Goal: Find contact information: Find contact information

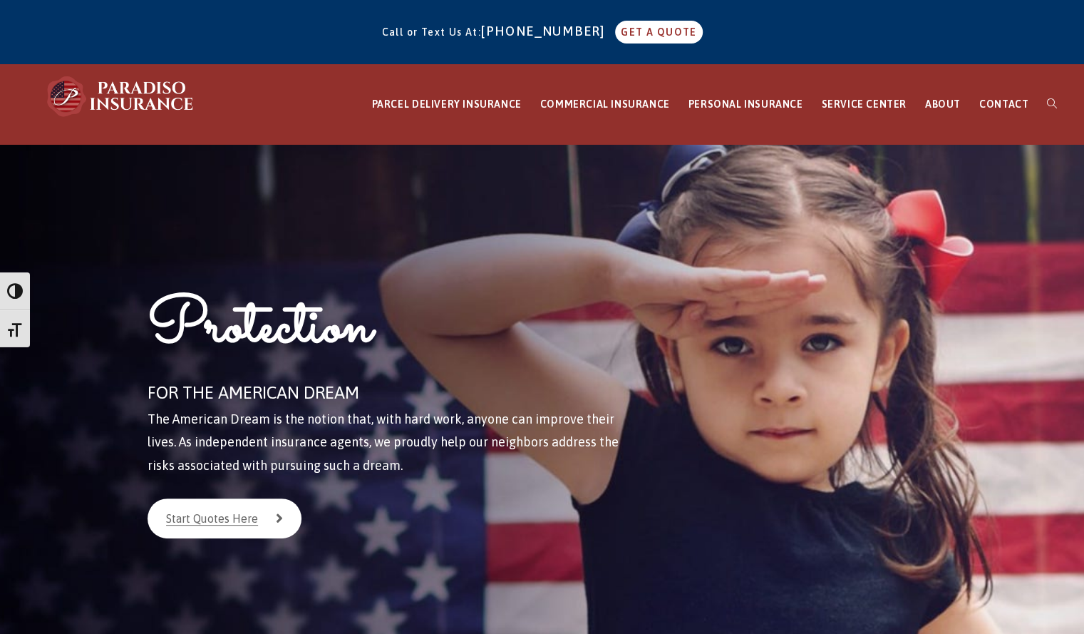
click at [935, 182] on div at bounding box center [824, 402] width 282 height 517
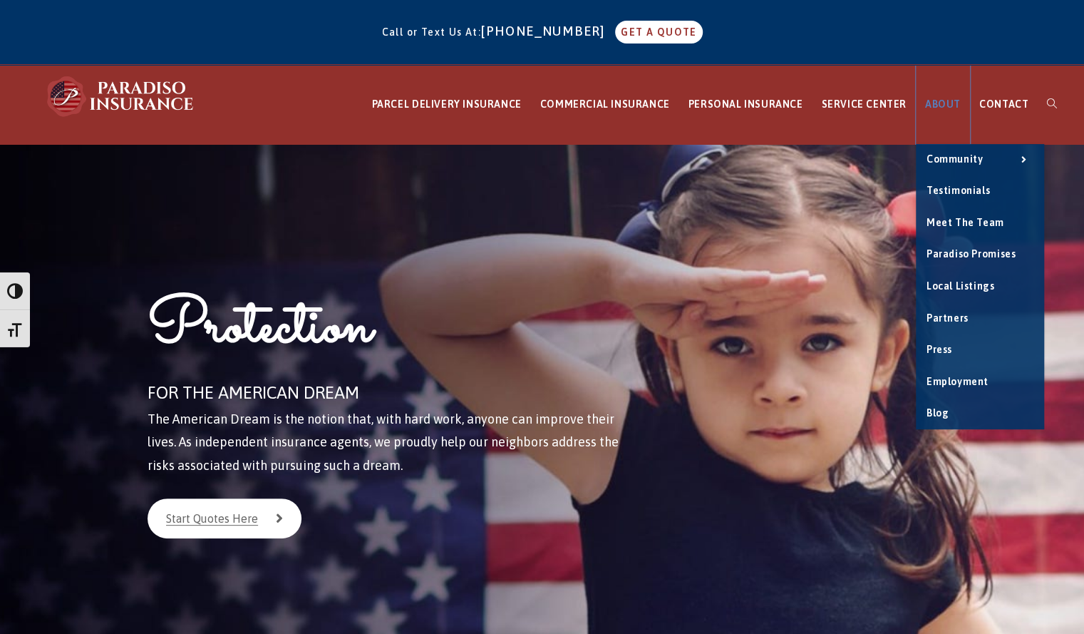
click at [951, 97] on link "ABOUT" at bounding box center [943, 104] width 54 height 79
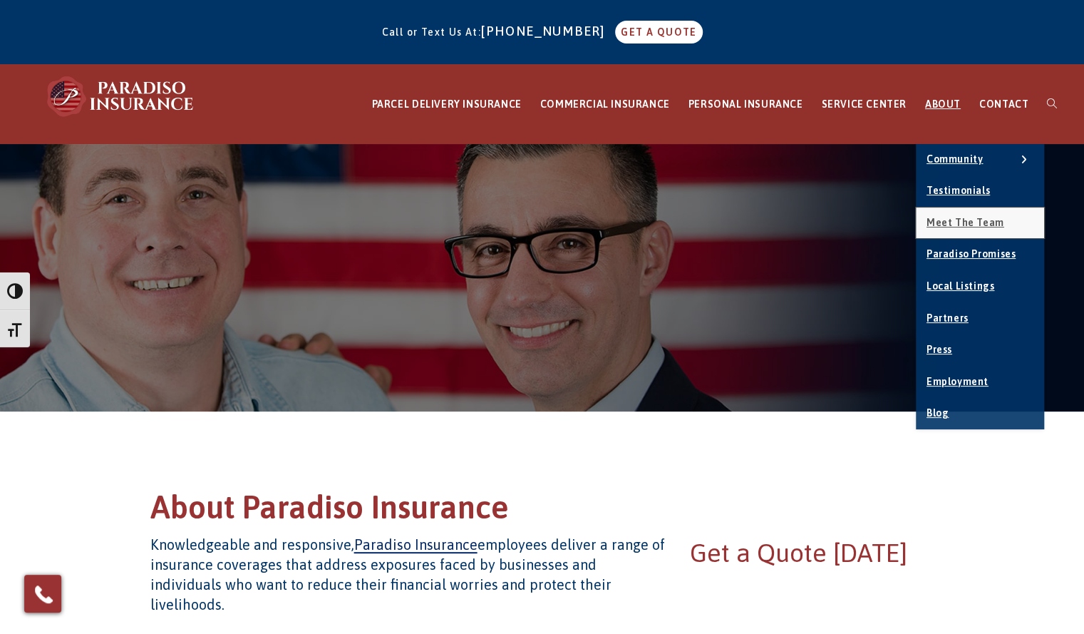
click at [960, 227] on span "Meet the Team" at bounding box center [966, 222] width 78 height 11
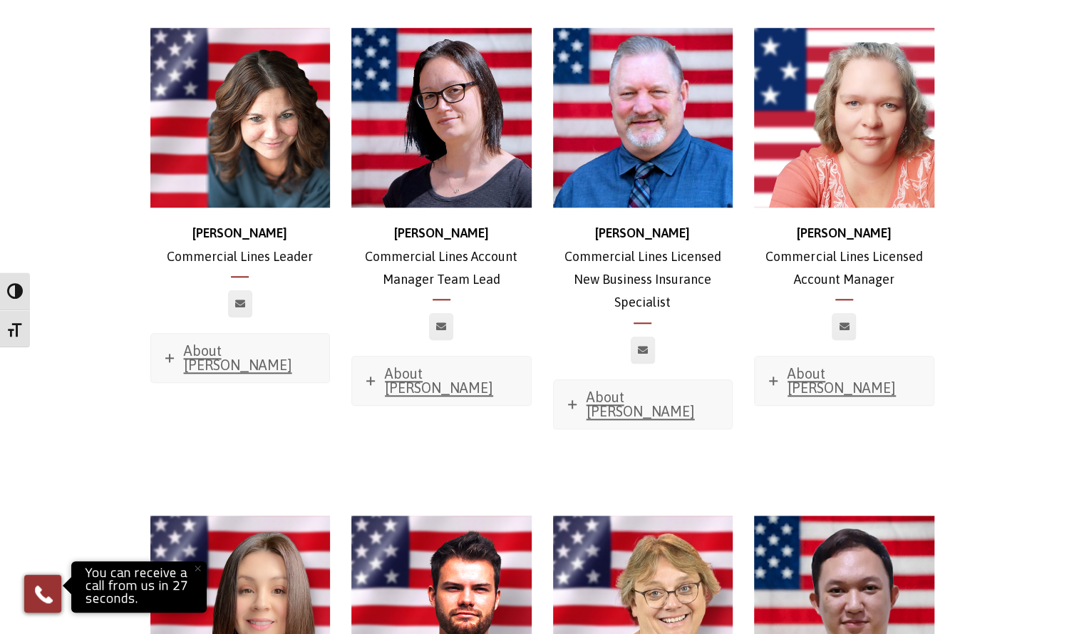
scroll to position [785, 0]
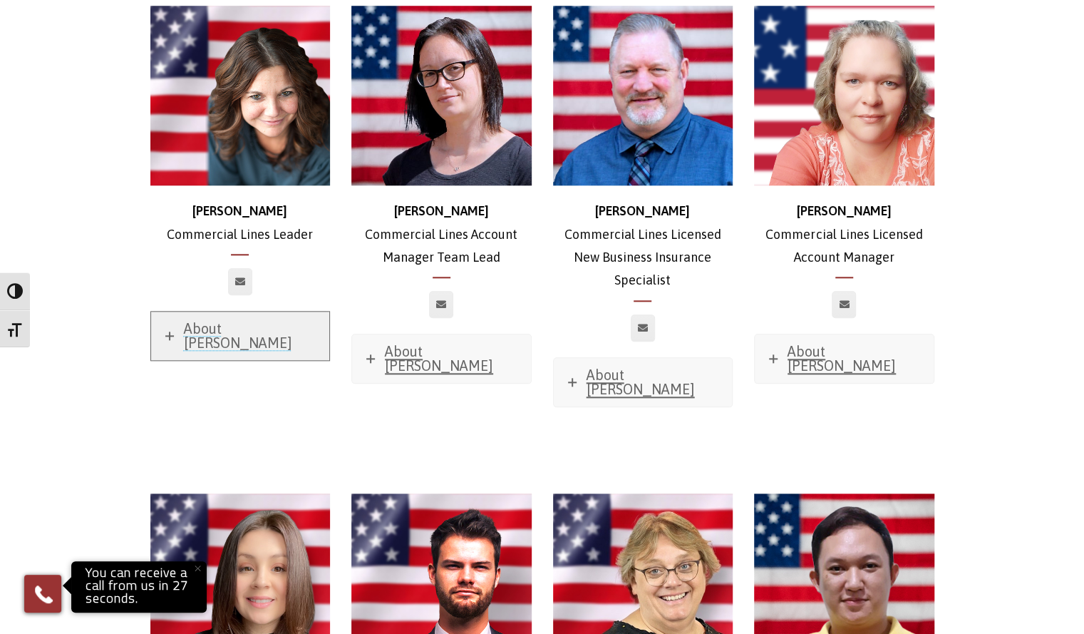
click at [220, 320] on span "About [PERSON_NAME]" at bounding box center [238, 335] width 108 height 31
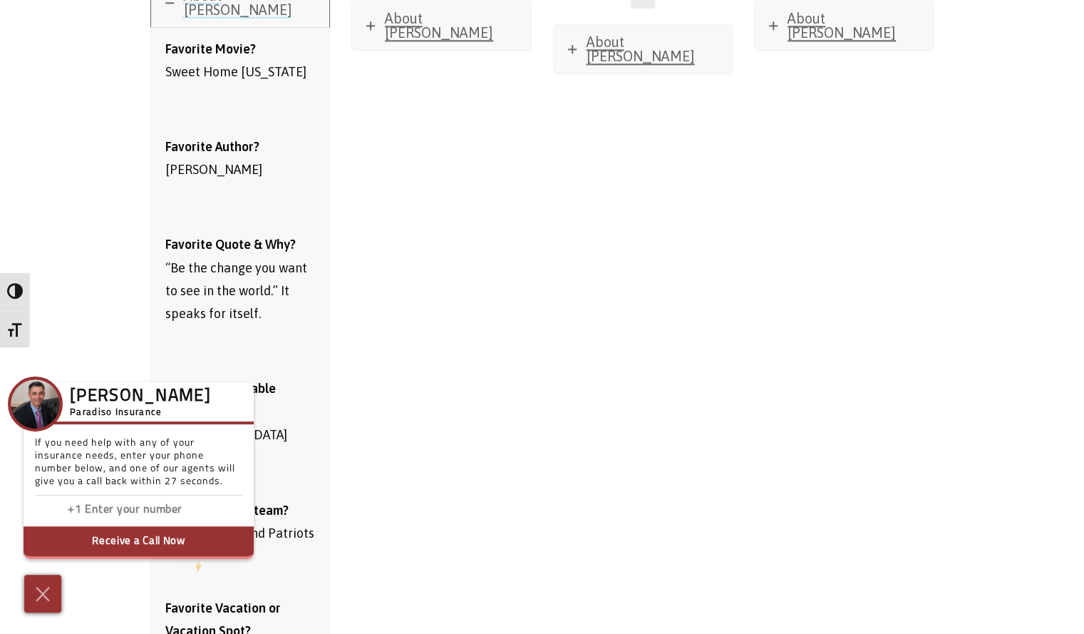
scroll to position [928, 0]
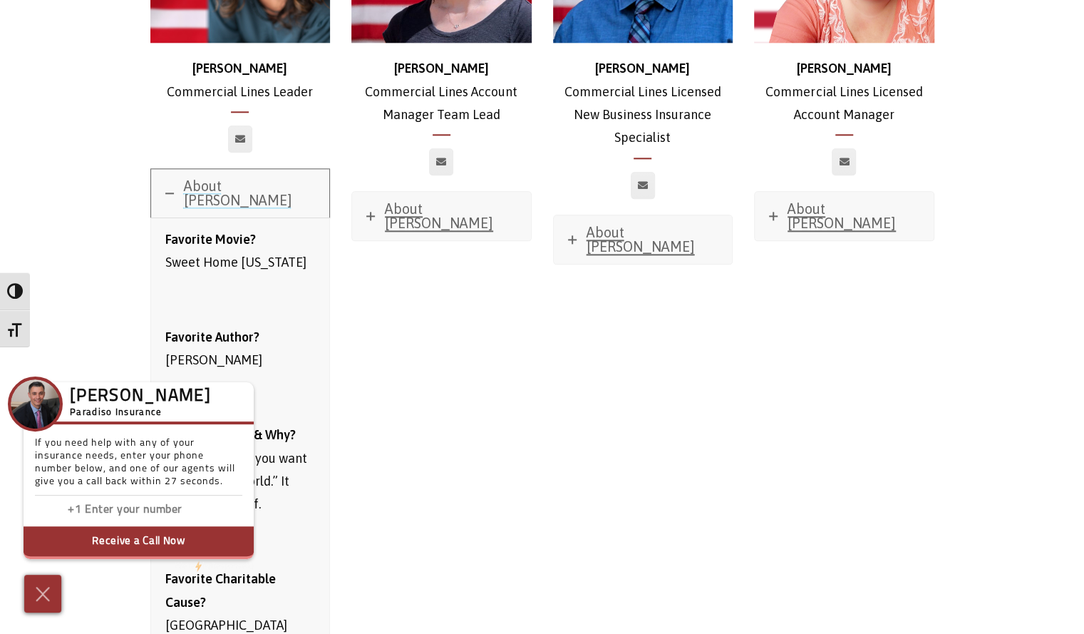
click at [229, 178] on span "About [PERSON_NAME]" at bounding box center [238, 193] width 108 height 31
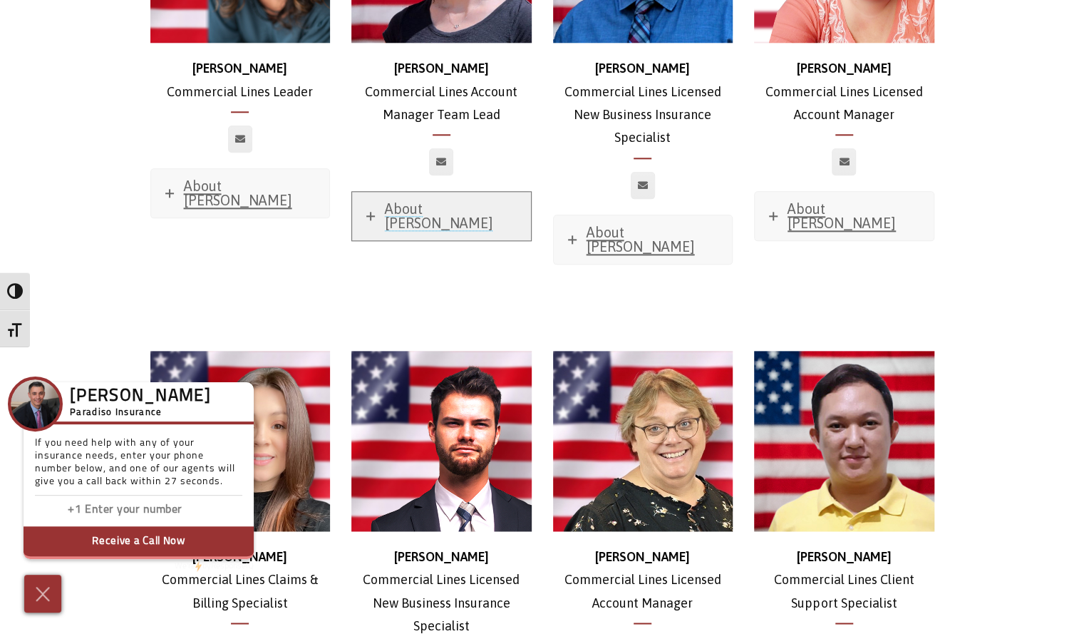
click at [407, 200] on span "About [PERSON_NAME]" at bounding box center [439, 215] width 108 height 31
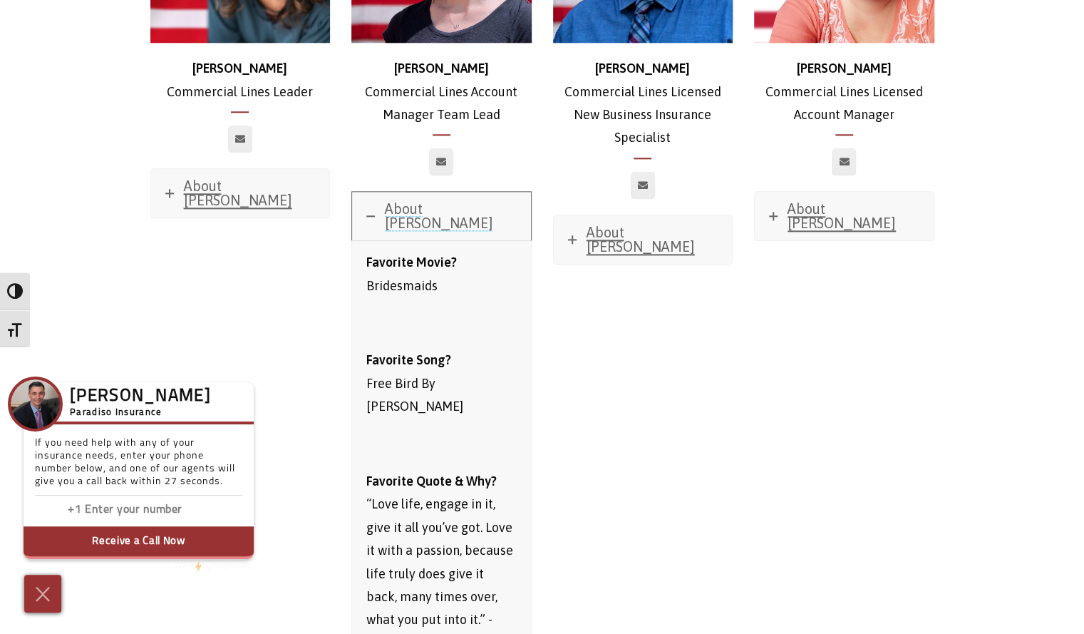
click at [407, 200] on span "About [PERSON_NAME]" at bounding box center [439, 215] width 108 height 31
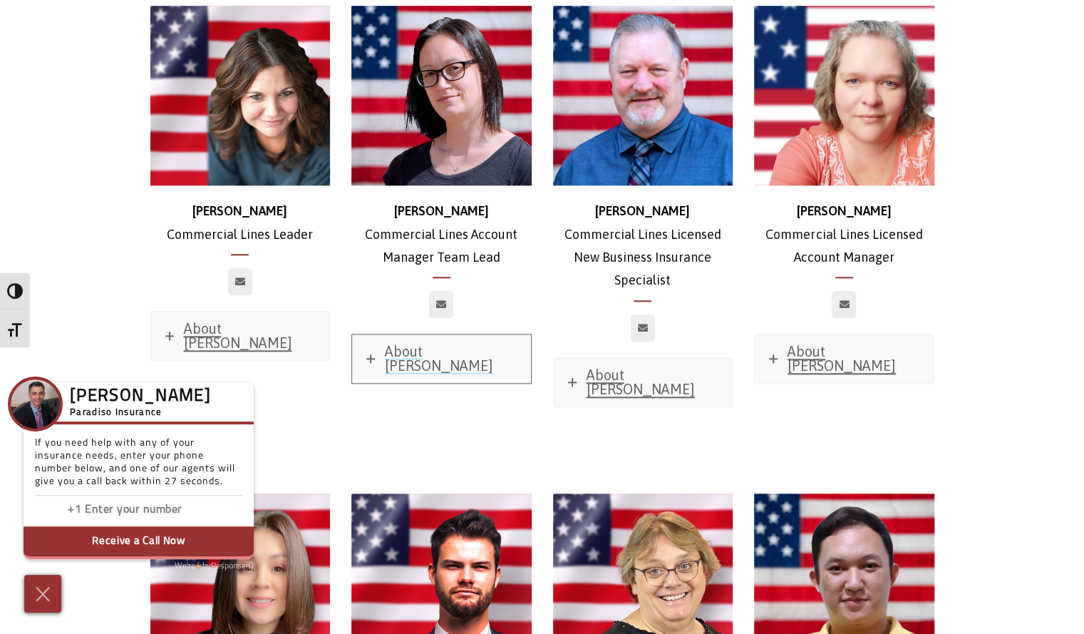
scroll to position [856, 0]
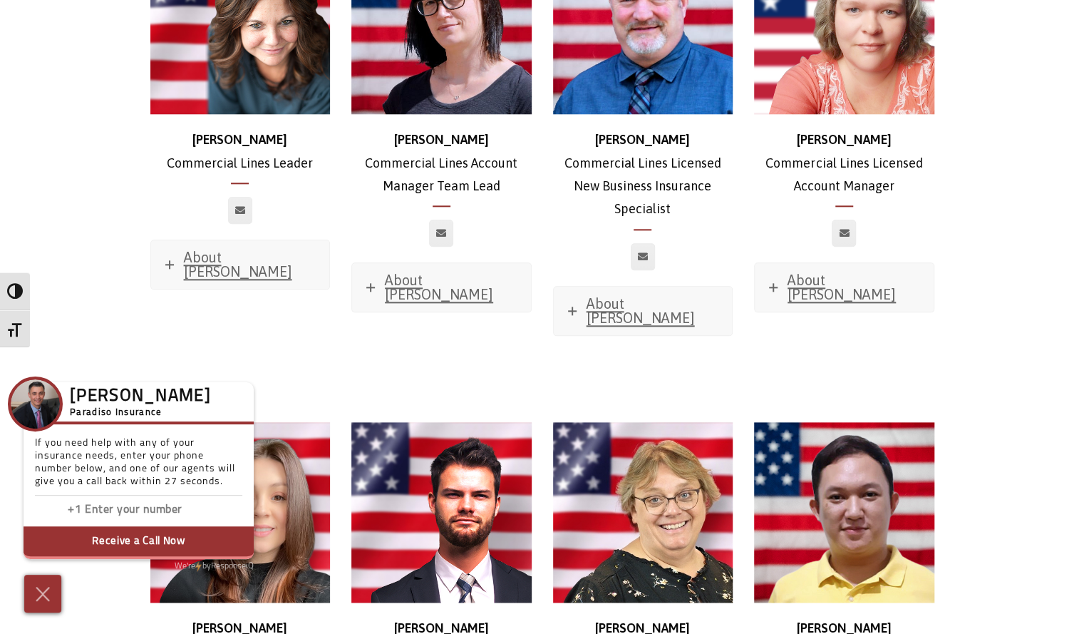
click at [257, 132] on strong "[PERSON_NAME]" at bounding box center [240, 139] width 95 height 15
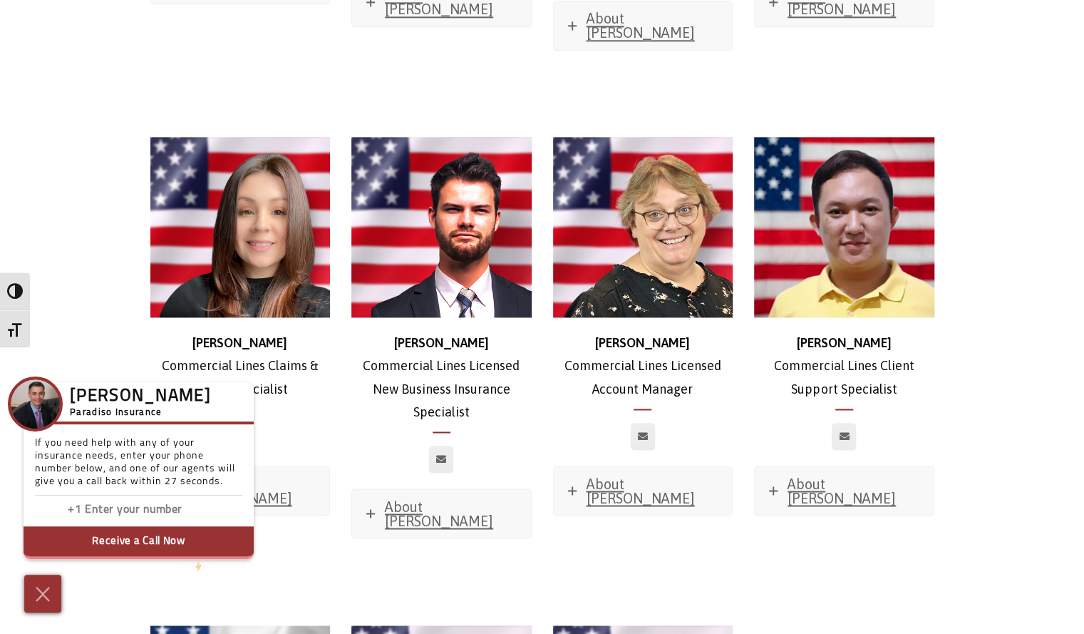
scroll to position [785, 0]
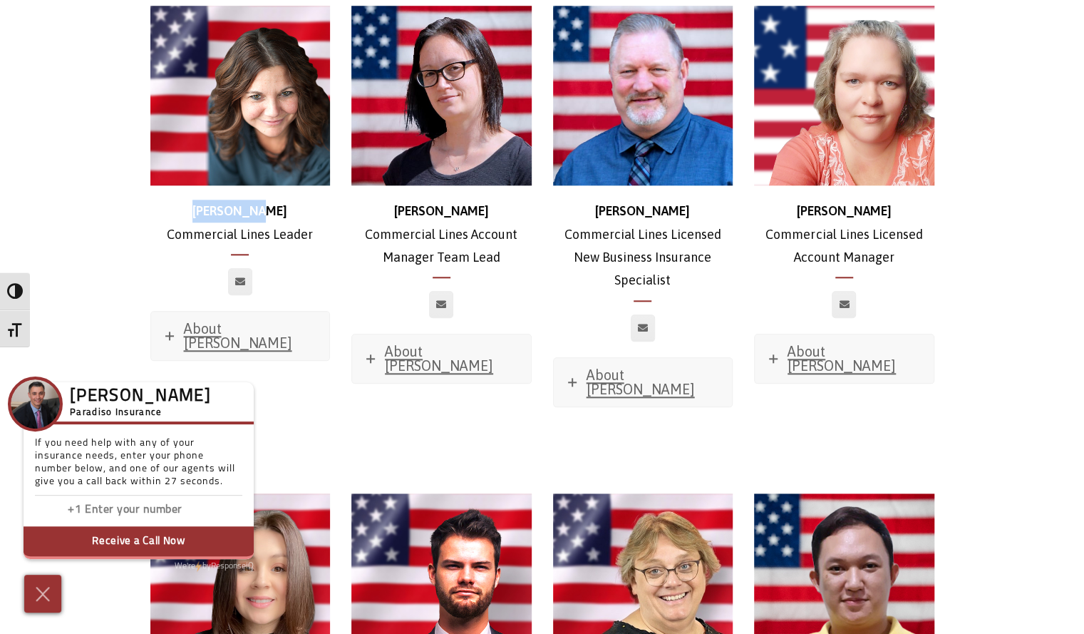
copy strong "[PERSON_NAME]"
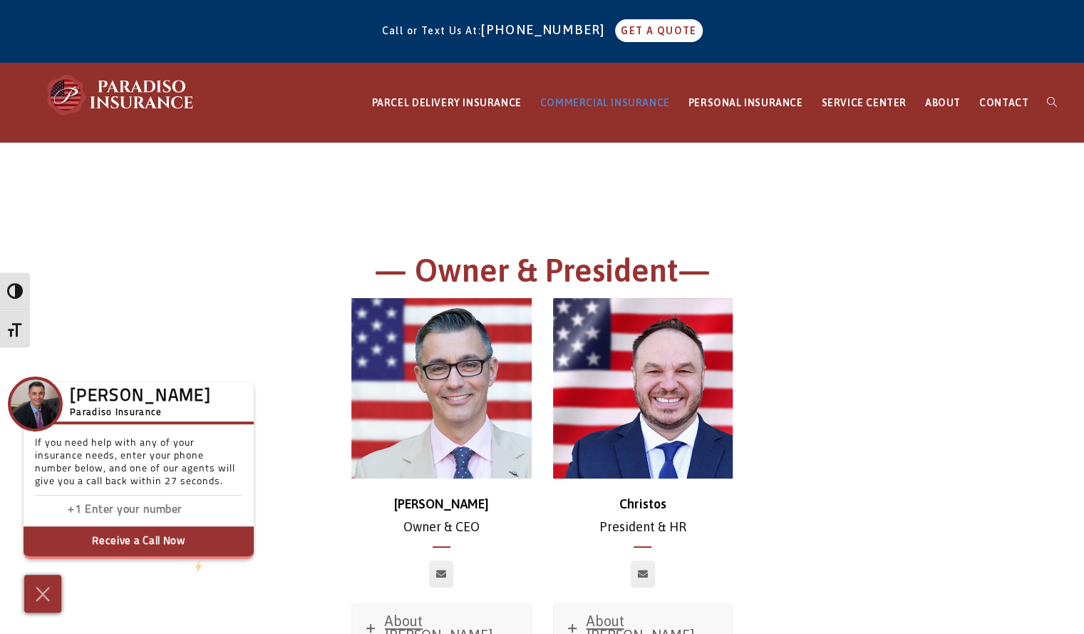
scroll to position [0, 0]
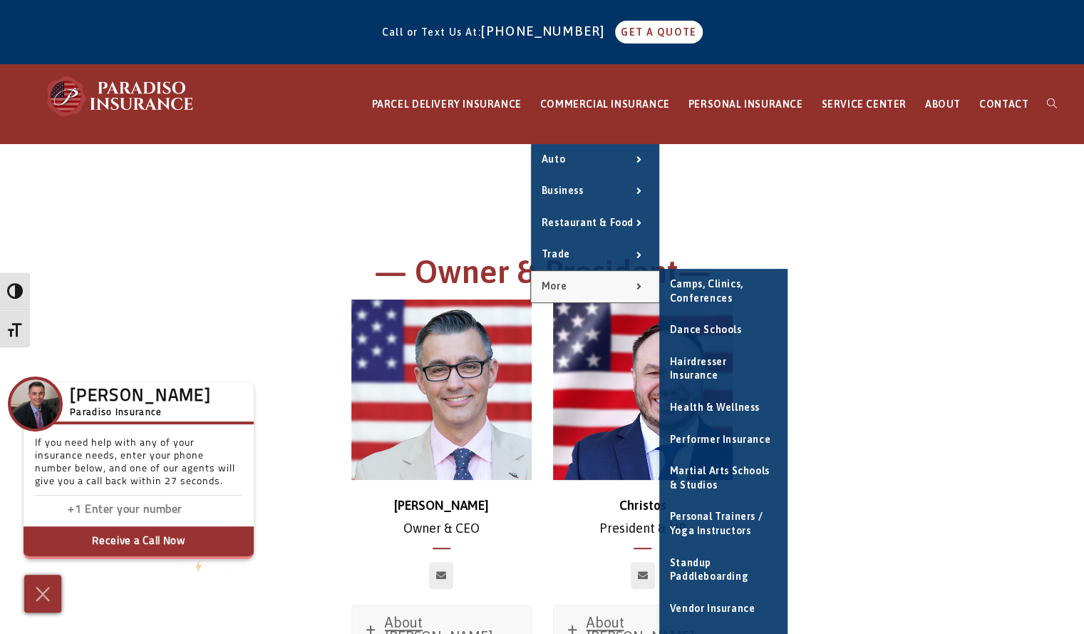
click at [587, 277] on link "More" at bounding box center [595, 286] width 128 height 31
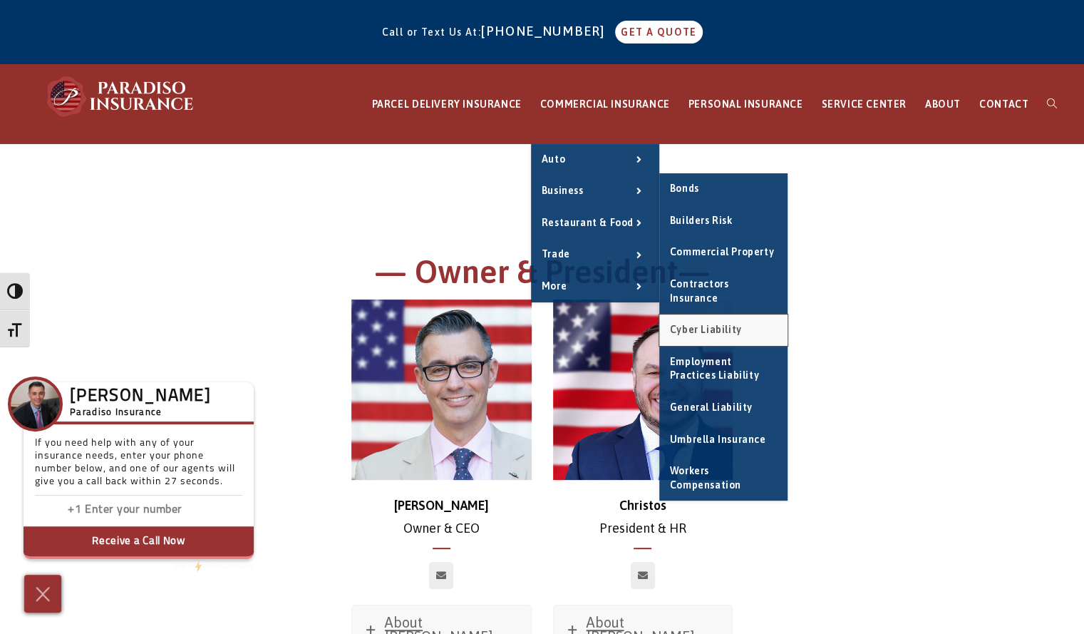
click at [752, 314] on link "Cyber Liability" at bounding box center [724, 329] width 128 height 31
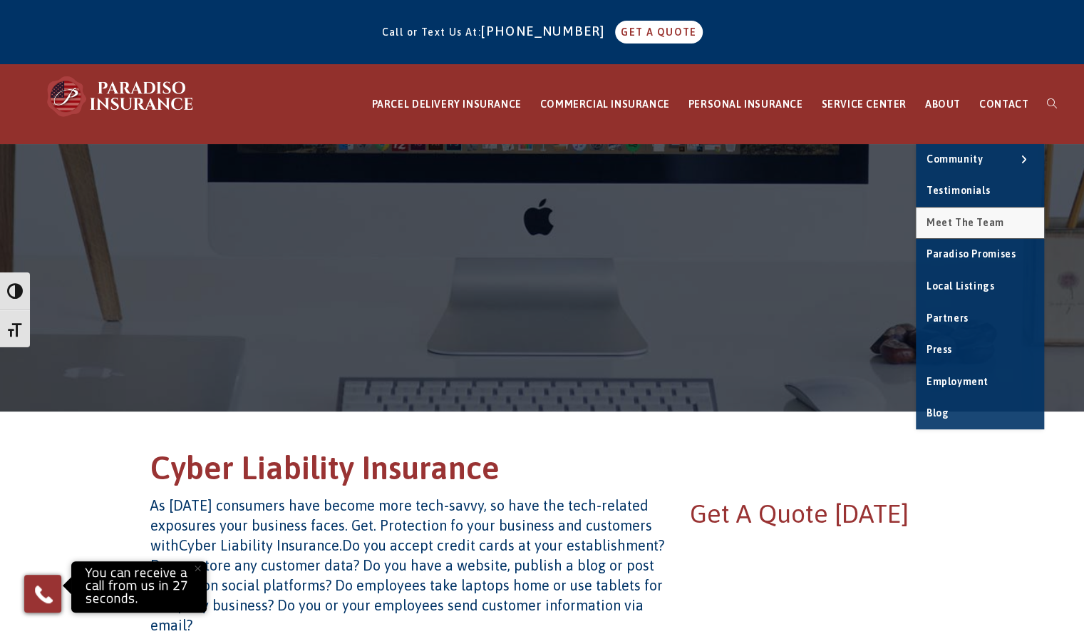
click at [961, 220] on span "Meet the Team" at bounding box center [966, 222] width 78 height 11
